Goal: Task Accomplishment & Management: Complete application form

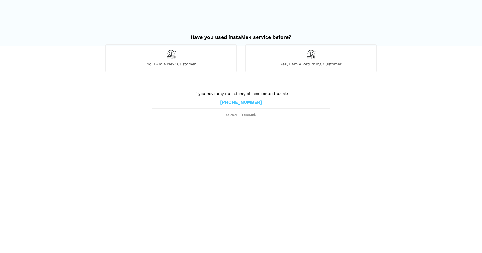
click at [185, 54] on div "No, I am a new customer" at bounding box center [171, 58] width 131 height 28
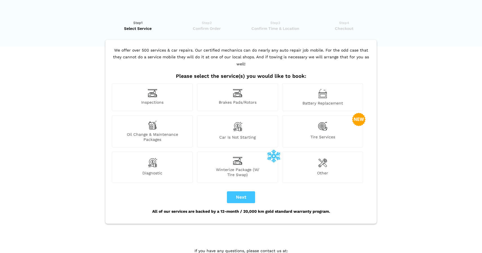
click at [239, 89] on img at bounding box center [238, 93] width 10 height 9
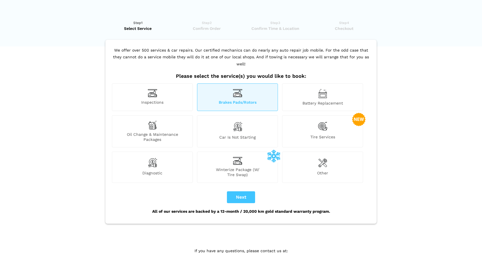
click at [241, 192] on button "Next" at bounding box center [241, 198] width 28 height 12
checkbox input "true"
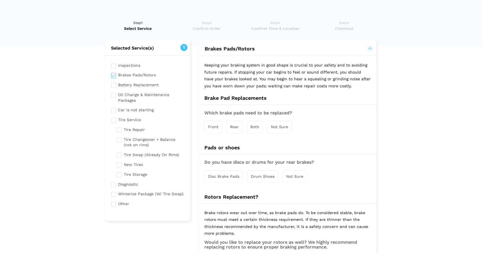
click at [236, 125] on span "Rear" at bounding box center [234, 127] width 9 height 5
click at [226, 177] on span "Disc Brake Pads" at bounding box center [223, 177] width 31 height 5
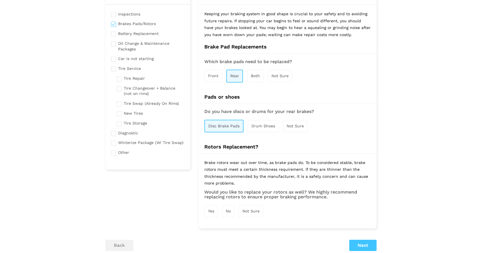
scroll to position [57, 0]
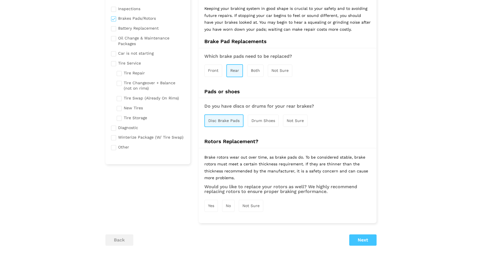
click at [210, 204] on span "Yes" at bounding box center [211, 206] width 6 height 5
click at [366, 239] on button "Next" at bounding box center [363, 240] width 27 height 11
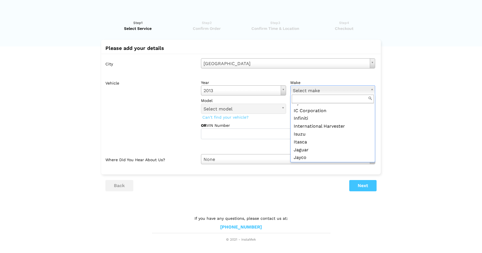
scroll to position [311, 0]
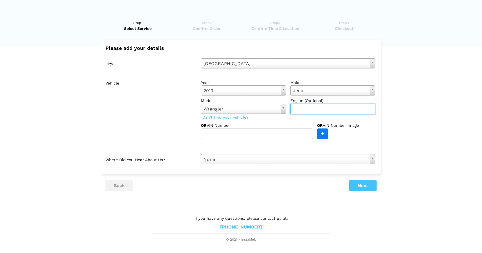
click at [306, 109] on input "text" at bounding box center [333, 109] width 85 height 11
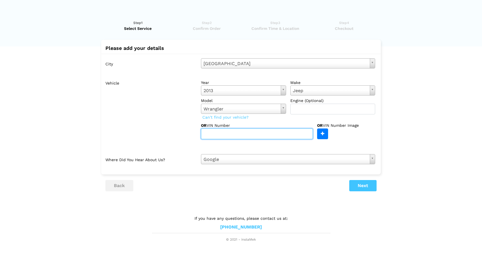
click at [230, 135] on input "text" at bounding box center [257, 134] width 112 height 11
type input "[US_VEHICLE_IDENTIFICATION_NUMBER]"
click at [365, 183] on button "Next" at bounding box center [363, 185] width 27 height 11
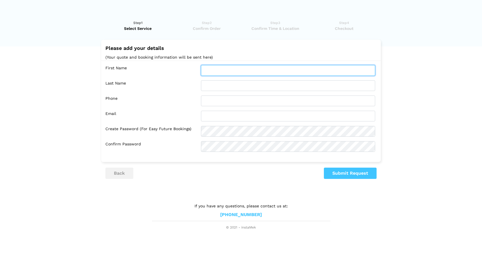
type input "D"
type input "[PERSON_NAME]"
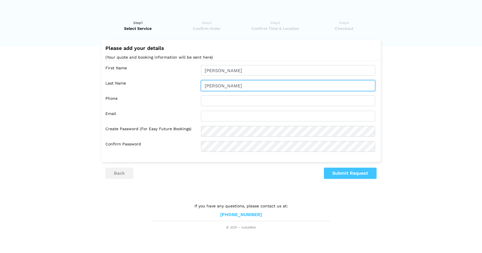
type input "[PERSON_NAME]"
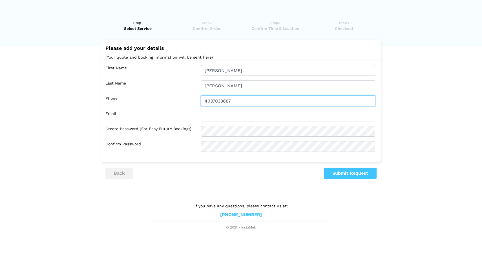
type input "4037033687"
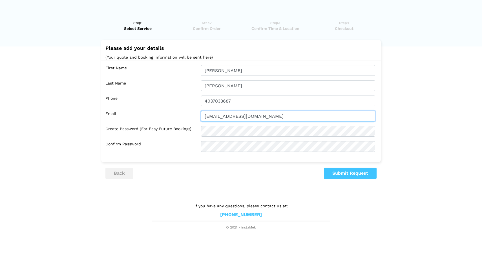
type input "[EMAIL_ADDRESS][DOMAIN_NAME]"
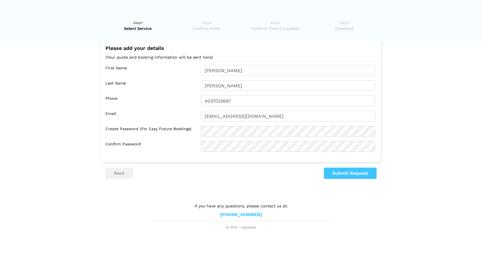
click at [363, 174] on button "Submit Request" at bounding box center [350, 173] width 53 height 11
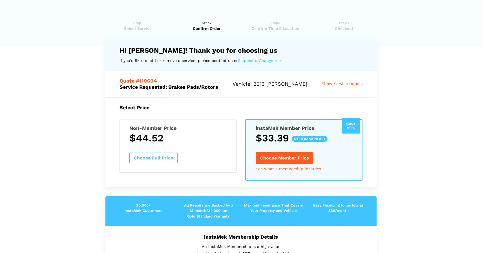
click at [191, 135] on h3 "$44.52" at bounding box center [178, 138] width 98 height 12
click at [159, 157] on button "Choose Full Price" at bounding box center [153, 158] width 48 height 12
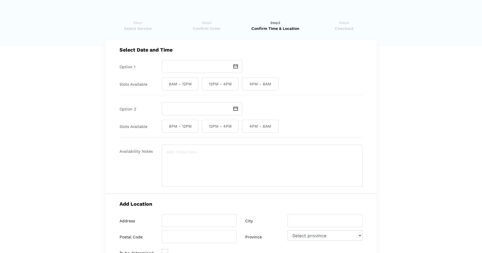
scroll to position [0, 0]
